Goal: Information Seeking & Learning: Learn about a topic

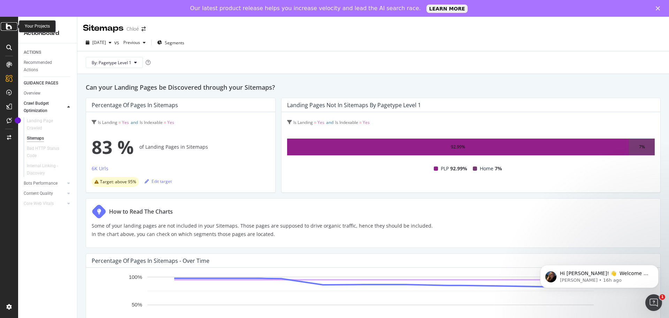
click at [9, 26] on icon at bounding box center [9, 26] width 6 height 8
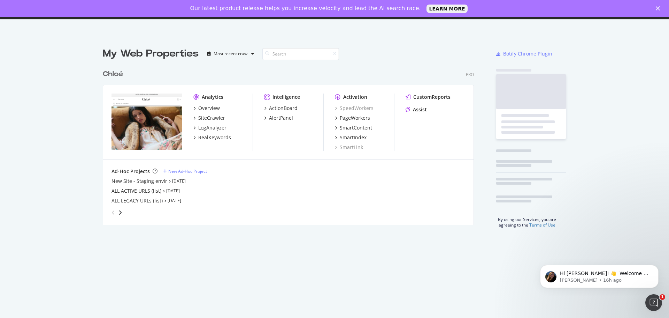
scroll to position [159, 372]
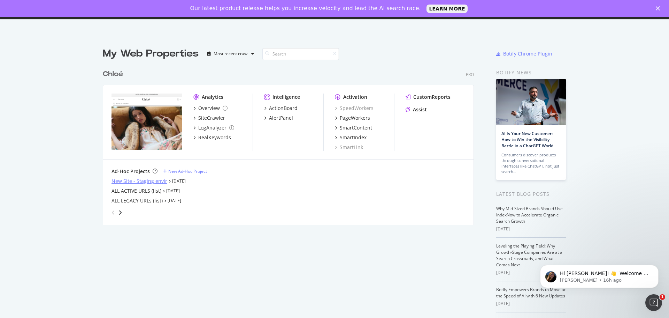
click at [138, 178] on div "New Site - Staging envir" at bounding box center [140, 180] width 56 height 7
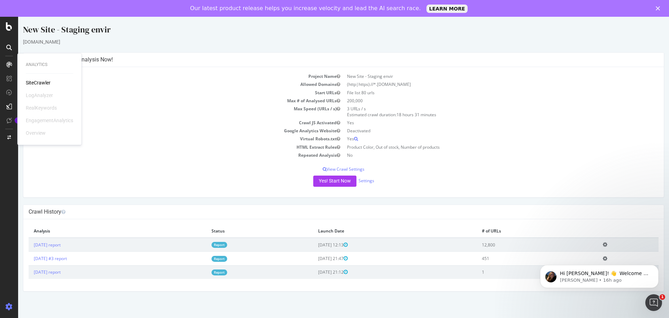
click at [33, 83] on div "SiteCrawler" at bounding box center [38, 82] width 25 height 7
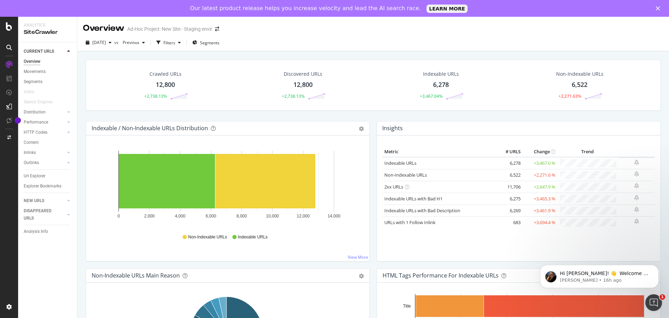
click at [162, 84] on div "12,800" at bounding box center [165, 84] width 19 height 9
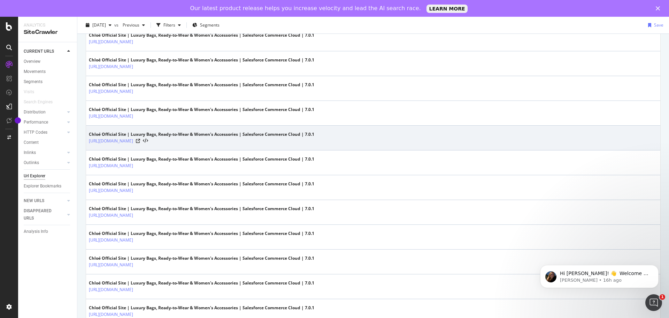
scroll to position [1156, 0]
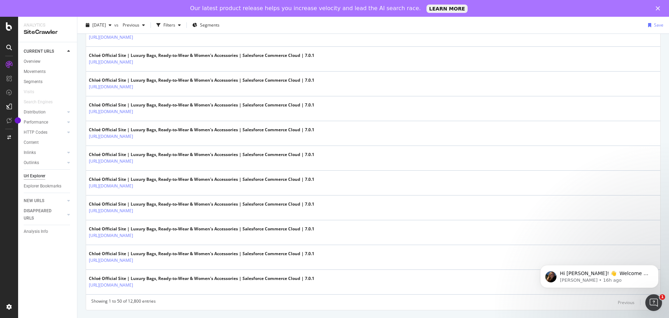
click at [446, 220] on div "Next" at bounding box center [650, 302] width 9 height 6
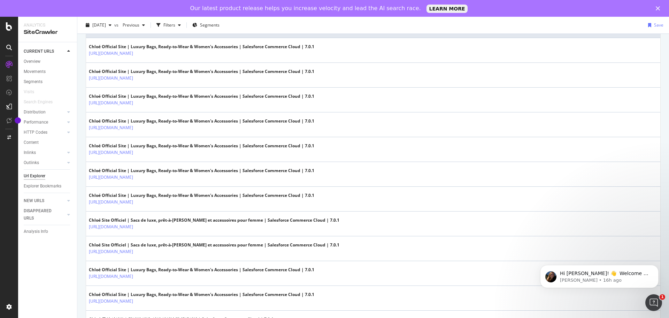
scroll to position [0, 0]
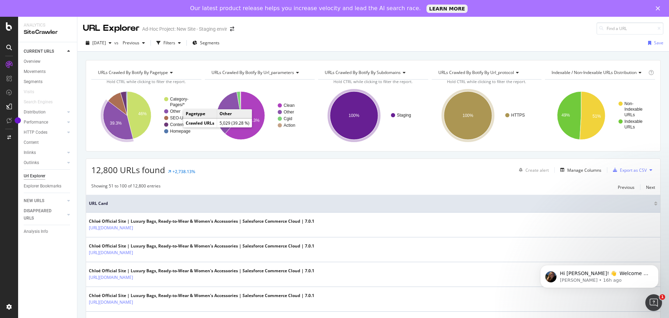
click at [174, 112] on text "Other" at bounding box center [175, 111] width 10 height 5
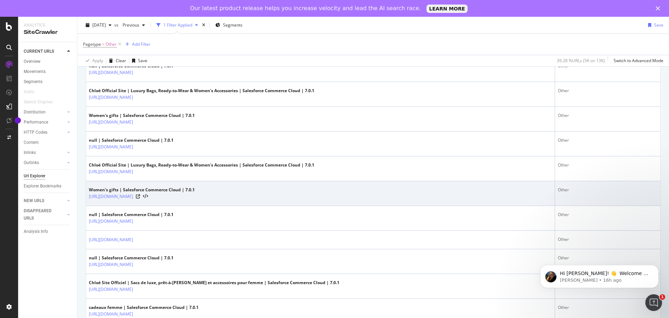
scroll to position [1183, 0]
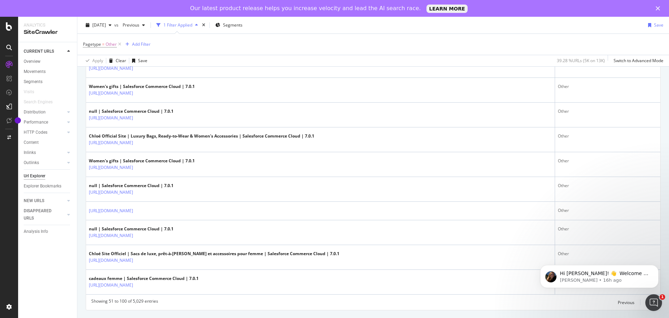
click at [446, 220] on div "Next" at bounding box center [650, 302] width 9 height 6
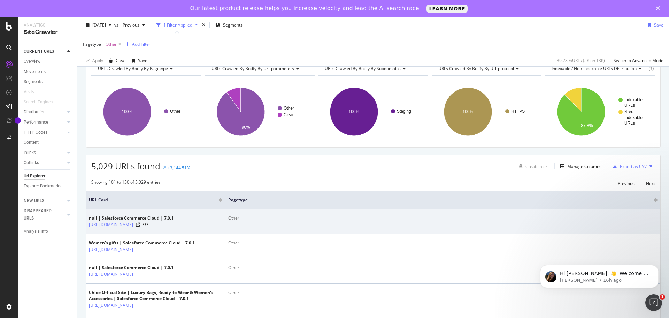
scroll to position [0, 0]
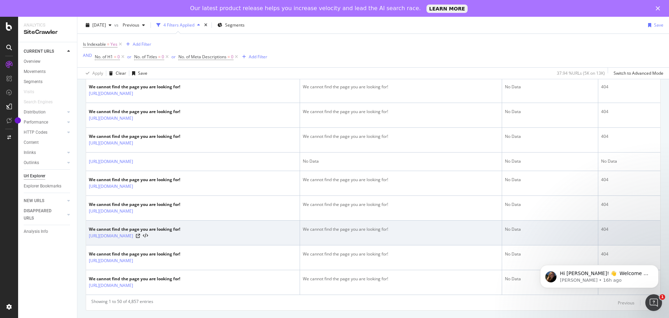
scroll to position [1139, 0]
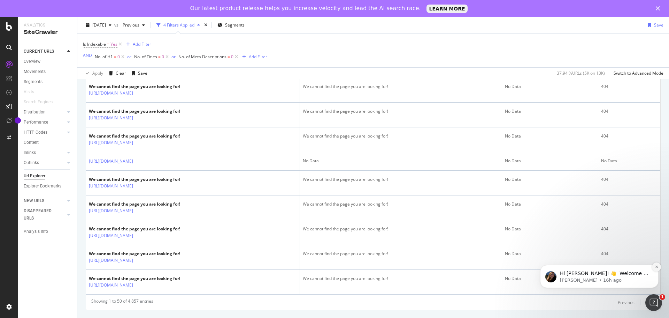
click at [656, 266] on icon "Dismiss notification" at bounding box center [657, 267] width 4 height 4
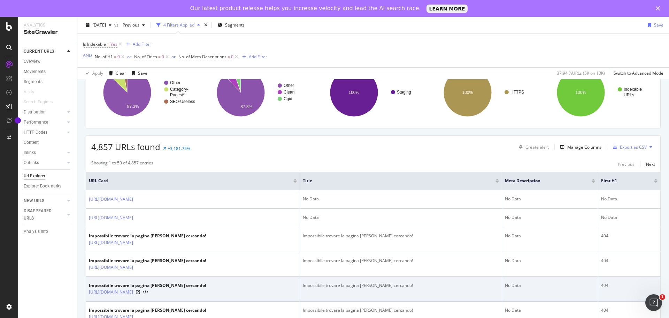
scroll to position [58, 0]
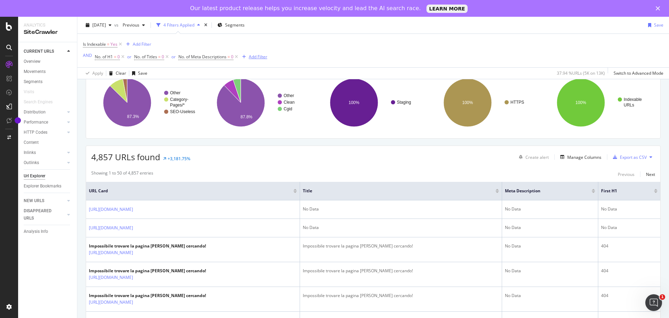
click at [253, 57] on div "Add Filter" at bounding box center [258, 57] width 18 height 6
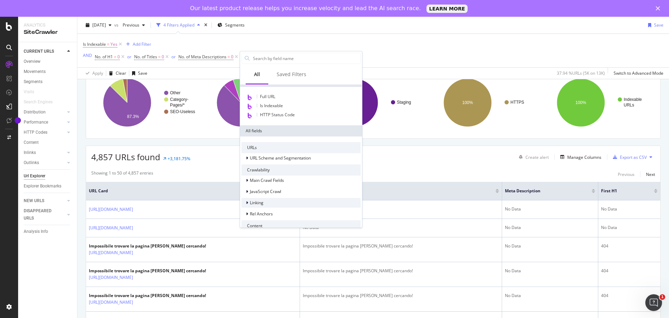
scroll to position [0, 0]
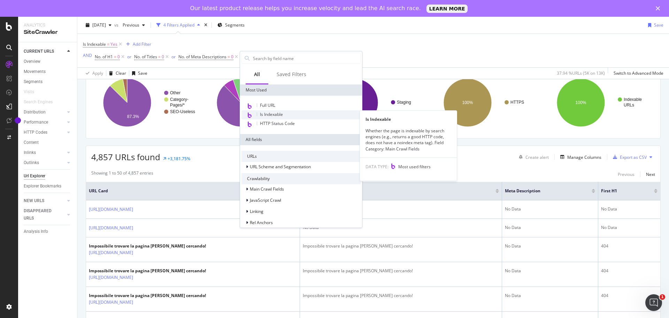
click at [287, 113] on div "Is Indexable" at bounding box center [301, 114] width 119 height 9
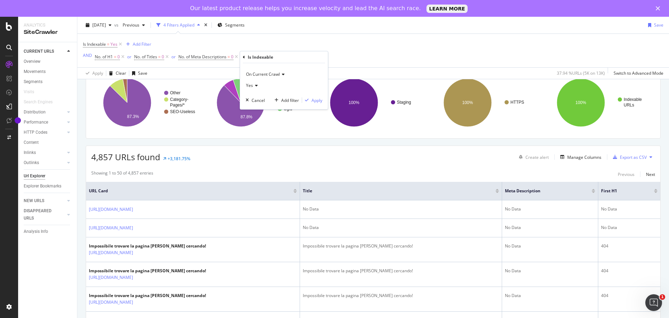
click at [250, 86] on span "Yes" at bounding box center [249, 85] width 7 height 6
click at [262, 103] on div "Yes" at bounding box center [285, 99] width 75 height 9
click at [314, 101] on div "Apply" at bounding box center [317, 100] width 11 height 6
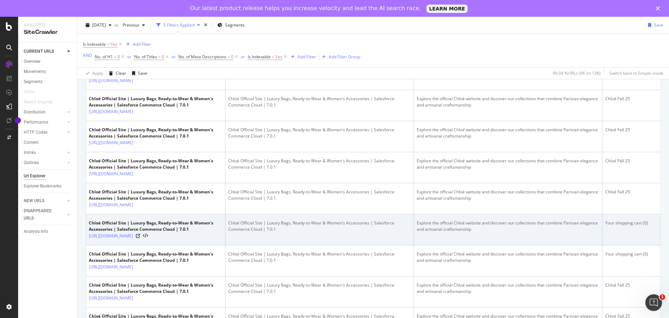
scroll to position [1515, 0]
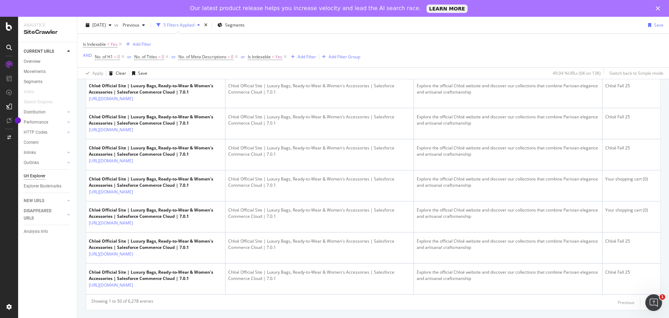
click at [646, 303] on div "Next" at bounding box center [650, 302] width 9 height 6
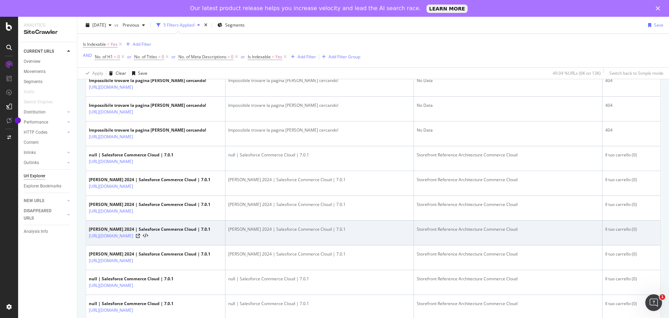
scroll to position [1394, 0]
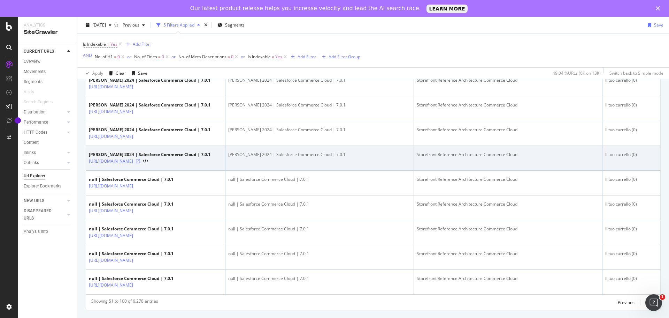
click at [140, 159] on icon at bounding box center [138, 161] width 4 height 4
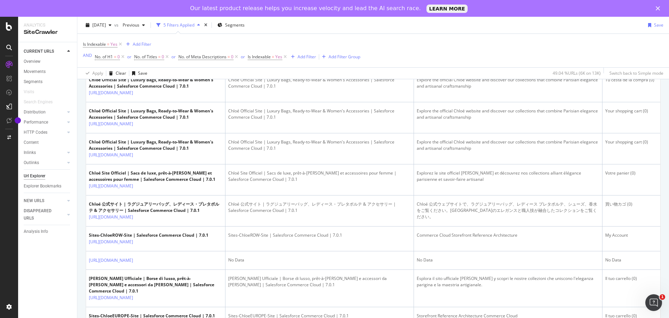
scroll to position [872, 0]
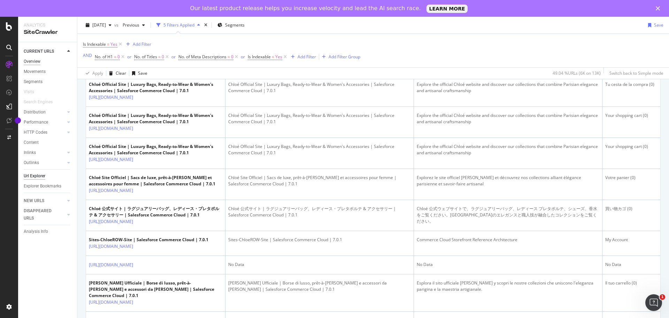
click at [35, 61] on div "Overview" at bounding box center [32, 61] width 17 height 7
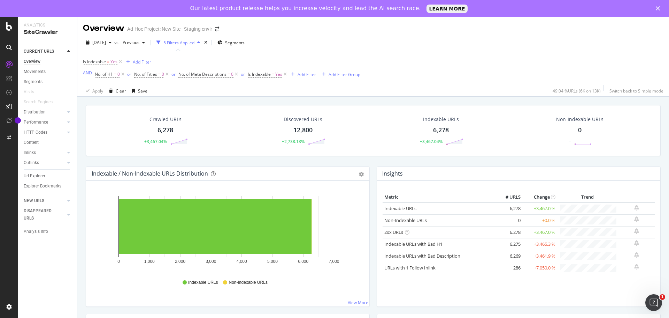
click at [303, 131] on div "12,800" at bounding box center [303, 130] width 19 height 9
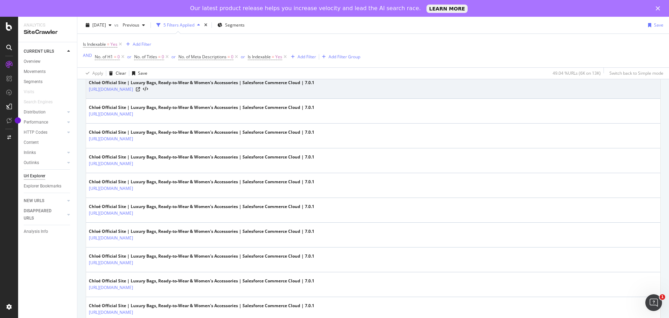
scroll to position [1201, 0]
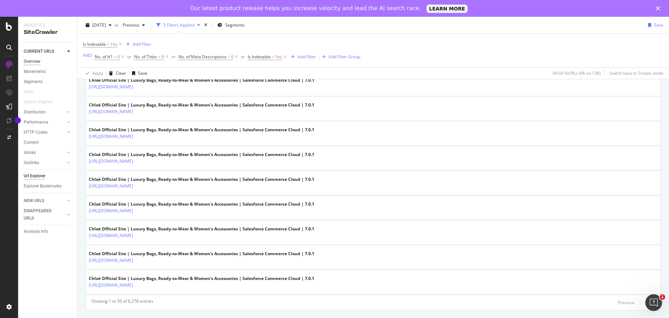
click at [29, 62] on div "Overview" at bounding box center [32, 61] width 17 height 7
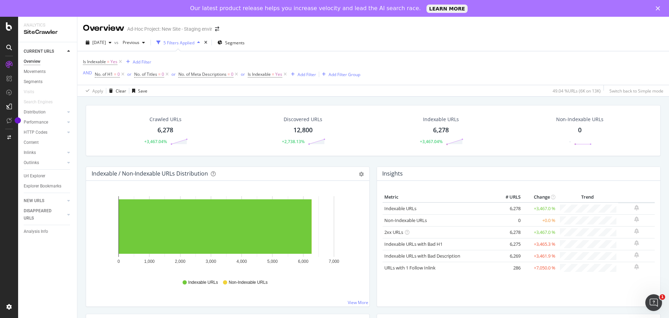
click at [38, 31] on div "SiteCrawler" at bounding box center [48, 32] width 48 height 8
click at [13, 28] on div at bounding box center [9, 26] width 17 height 8
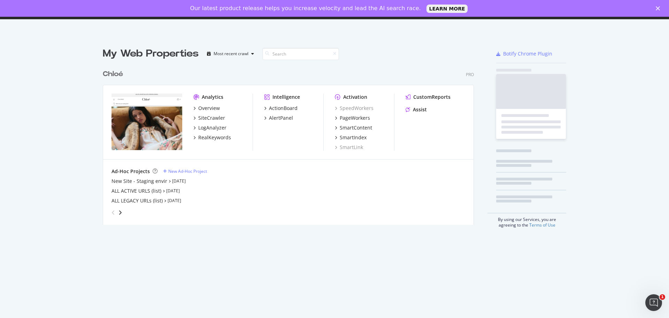
scroll to position [159, 372]
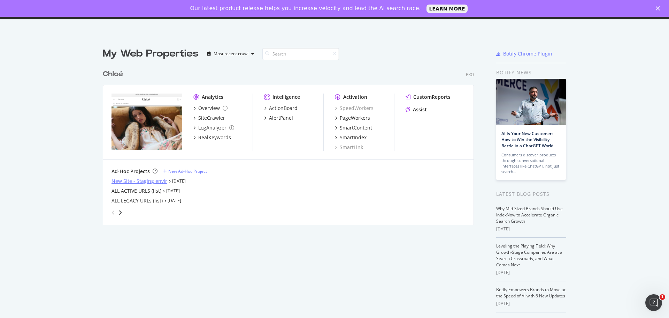
click at [133, 180] on div "New Site - Staging envir" at bounding box center [140, 180] width 56 height 7
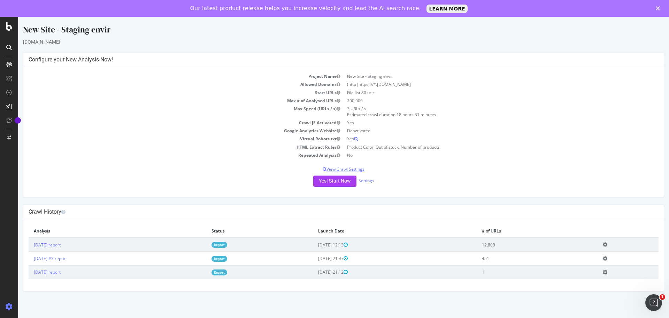
click at [344, 170] on p "View Crawl Settings" at bounding box center [344, 169] width 630 height 6
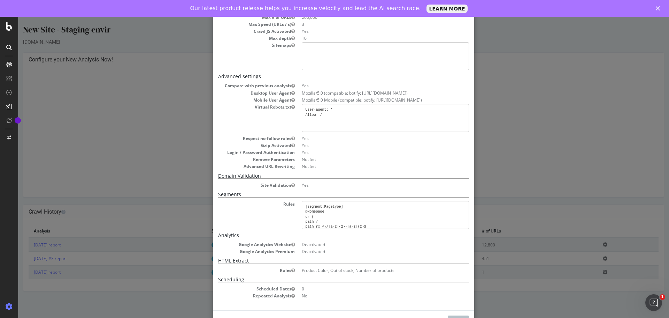
scroll to position [78, 0]
